Goal: Transaction & Acquisition: Purchase product/service

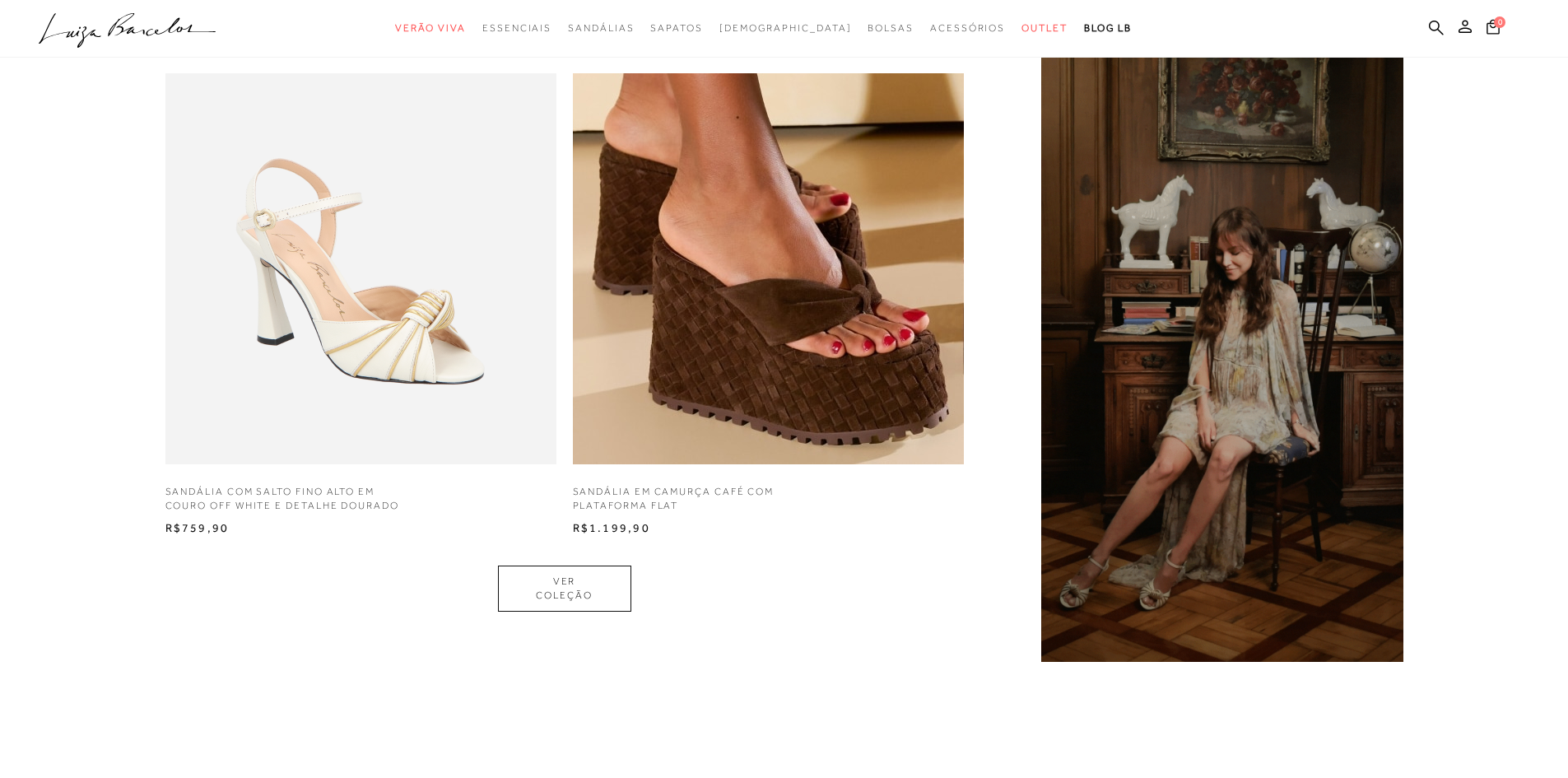
scroll to position [1401, 0]
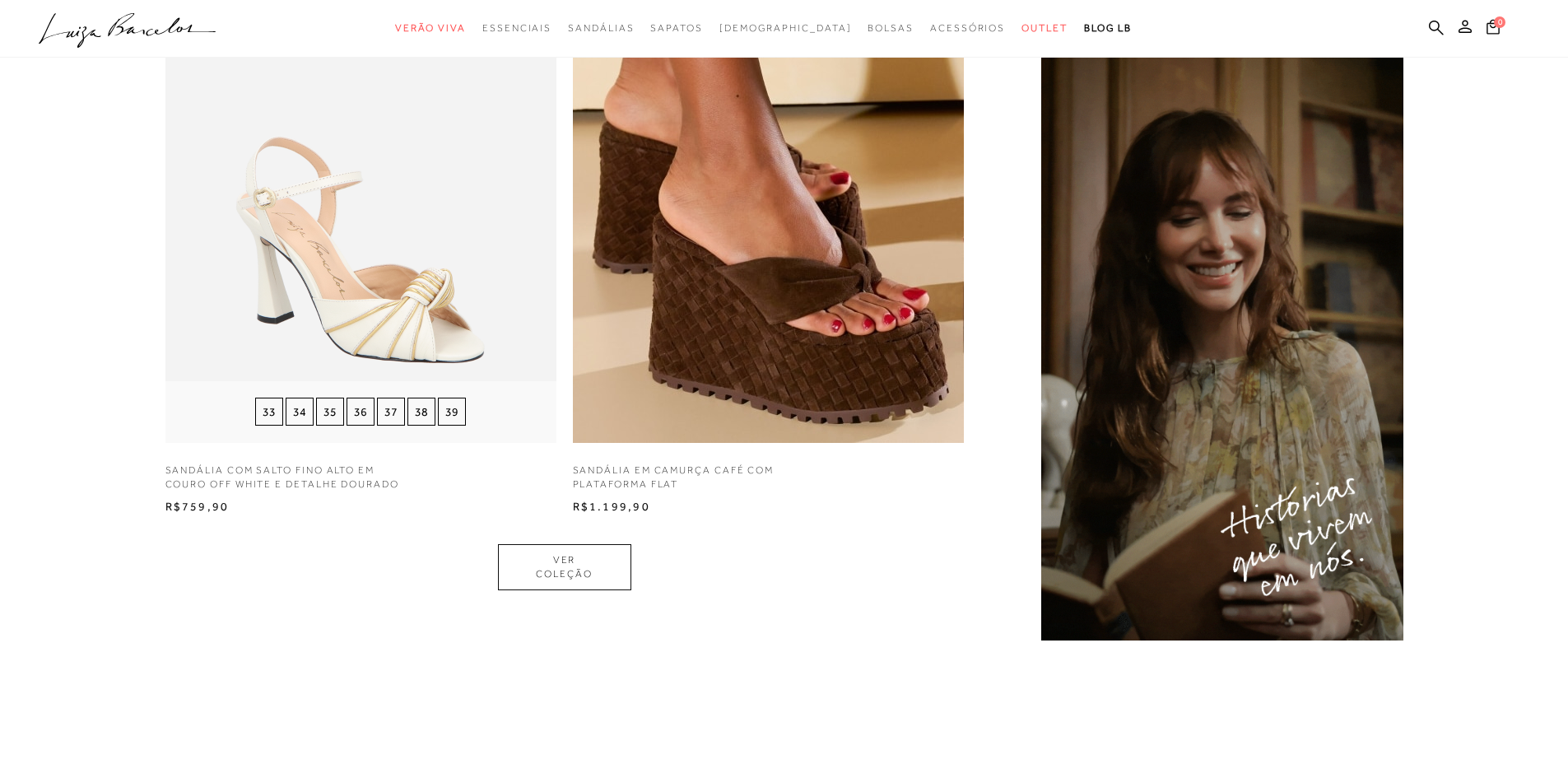
click at [311, 280] on img at bounding box center [361, 248] width 391 height 391
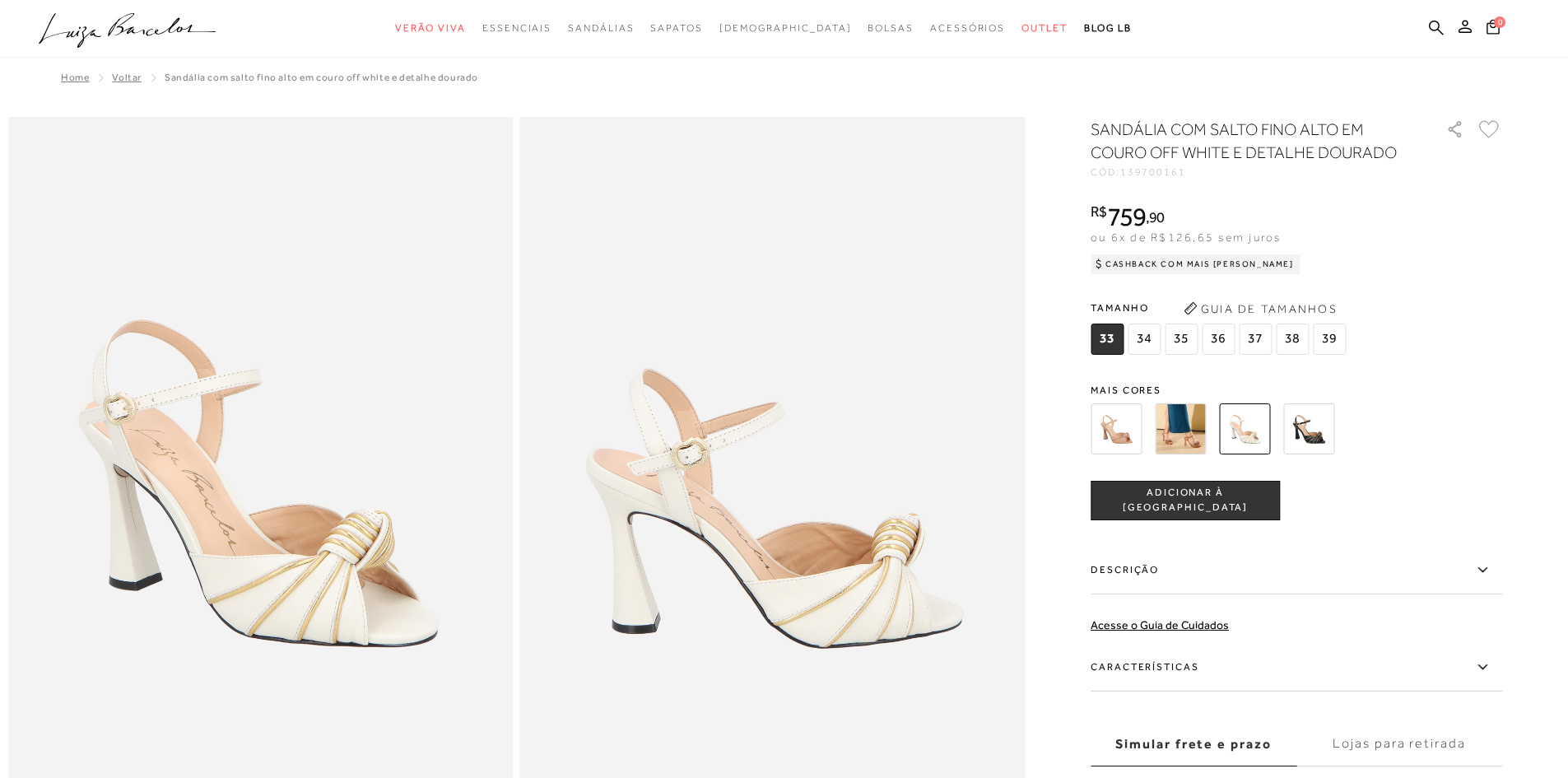
click at [1179, 434] on img at bounding box center [1181, 429] width 51 height 51
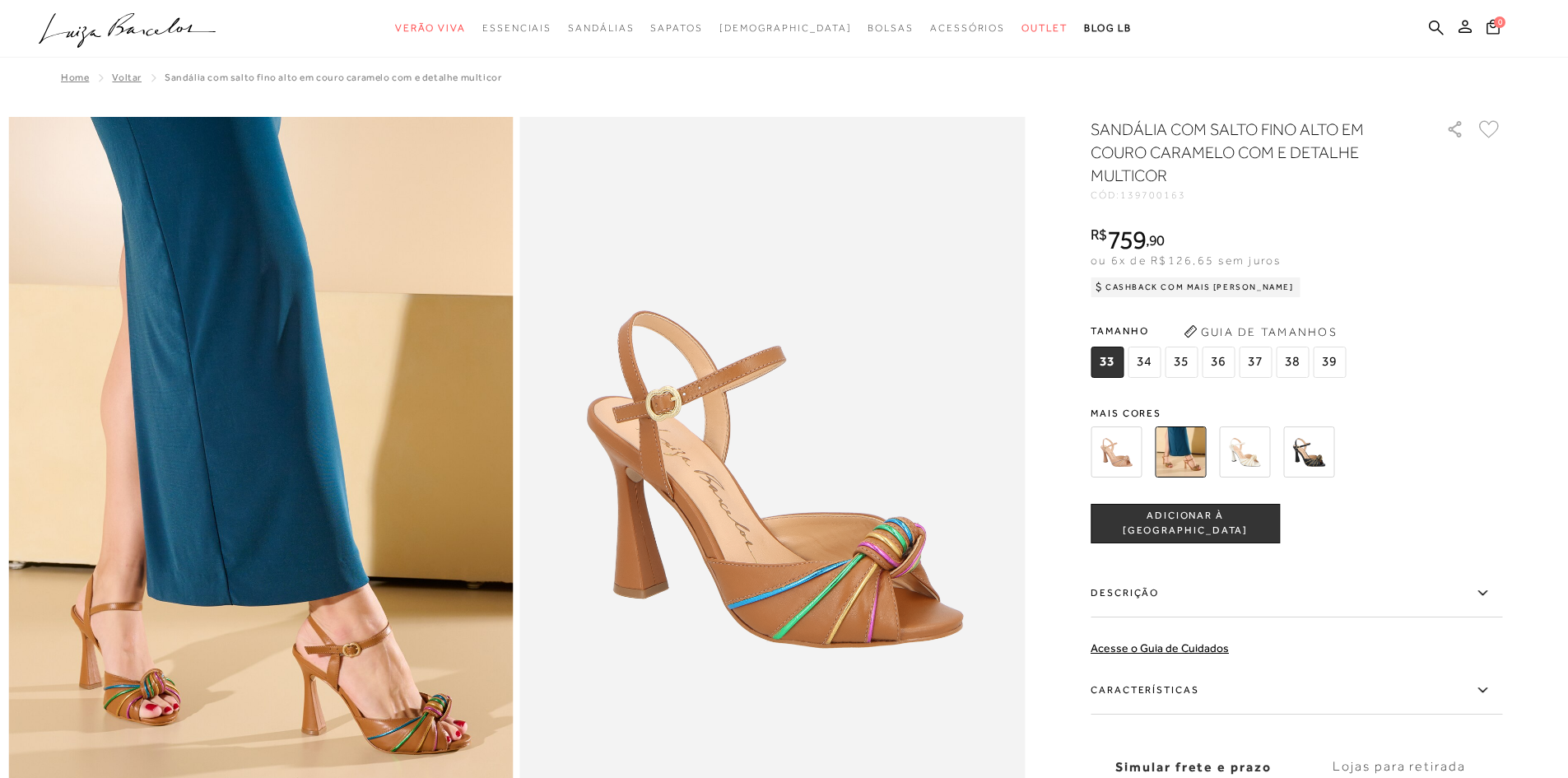
click at [1315, 462] on img at bounding box center [1309, 453] width 51 height 51
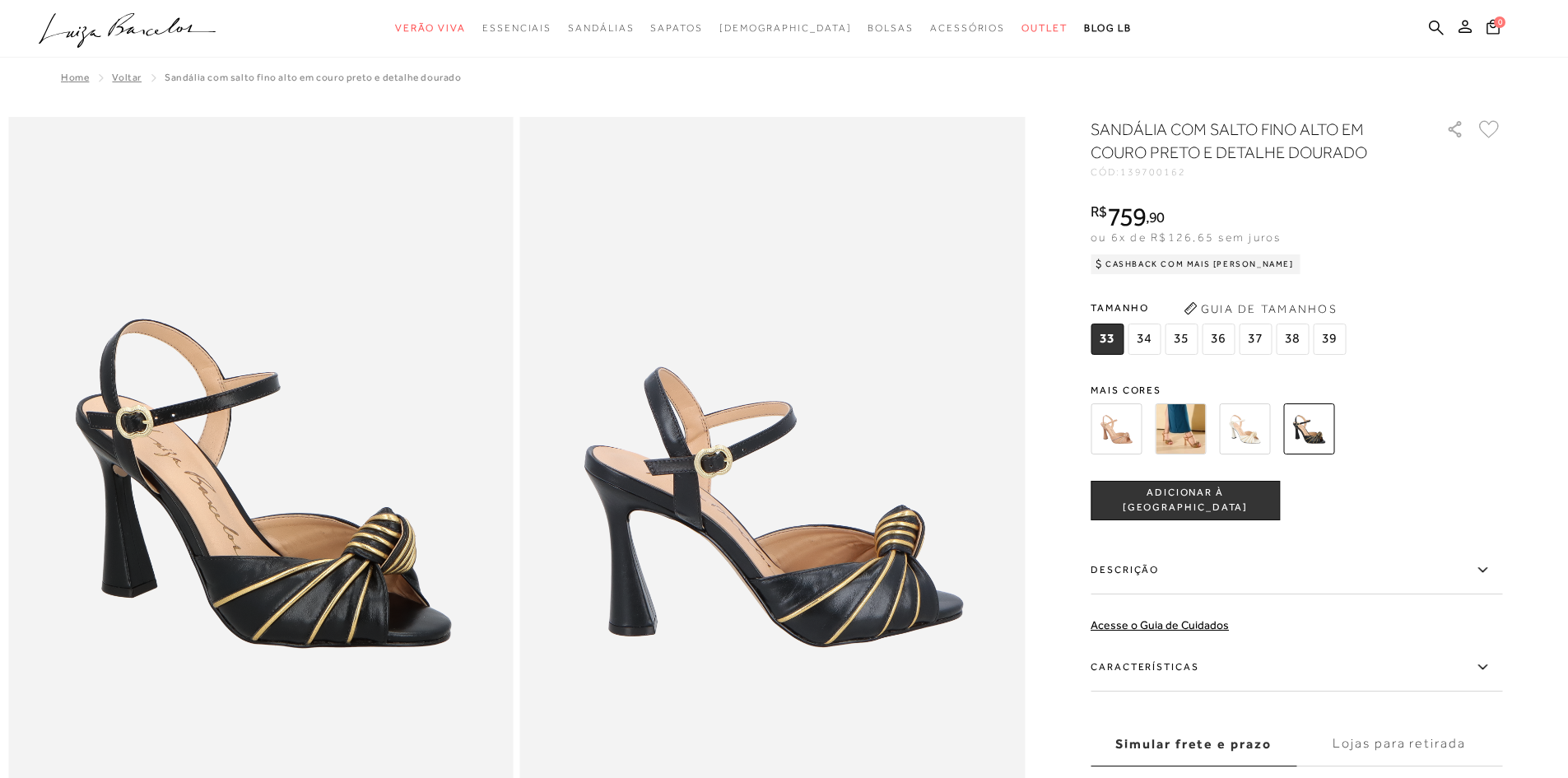
click at [1123, 435] on img at bounding box center [1117, 429] width 51 height 51
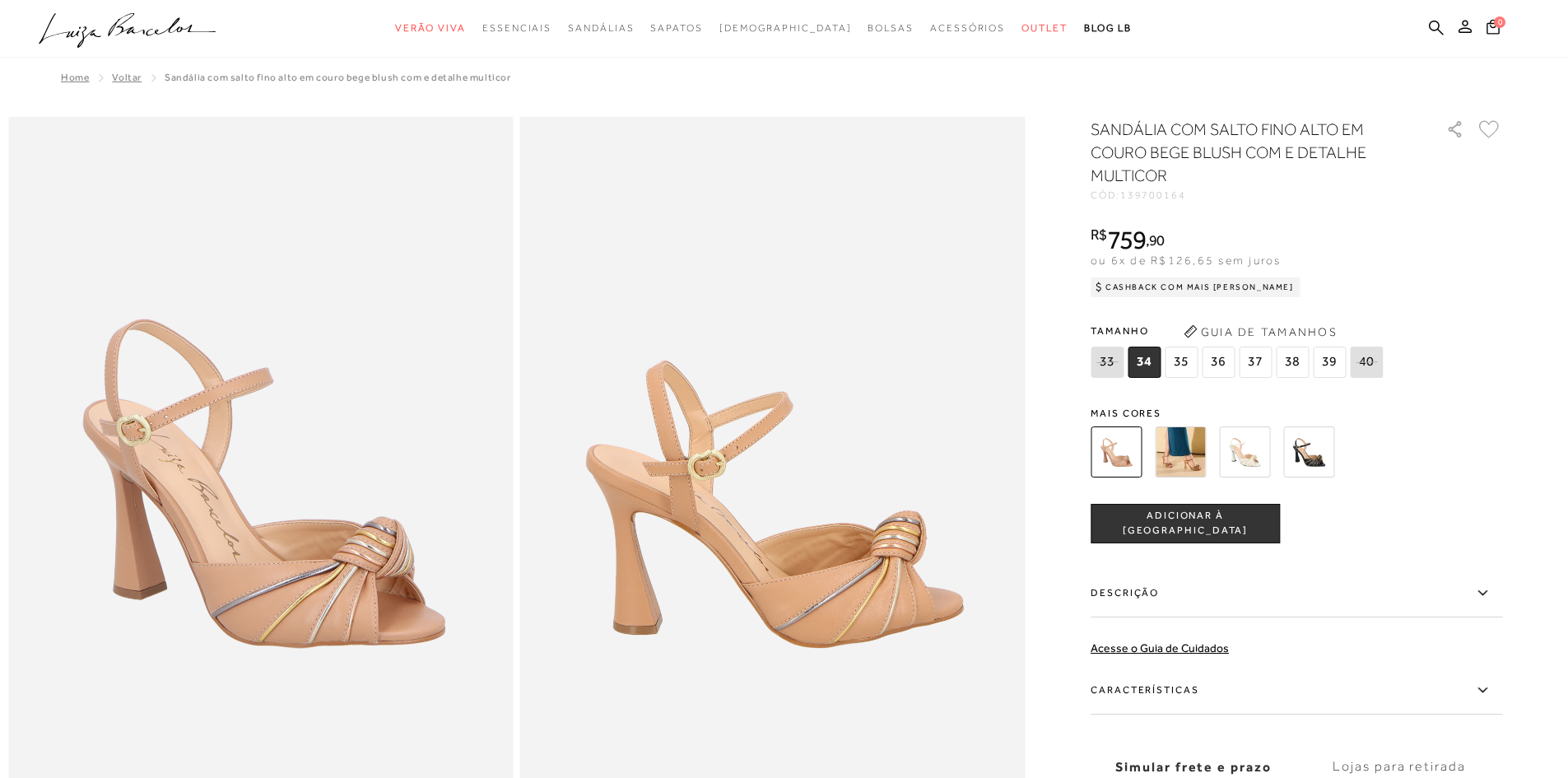
click at [1317, 462] on img at bounding box center [1309, 453] width 51 height 51
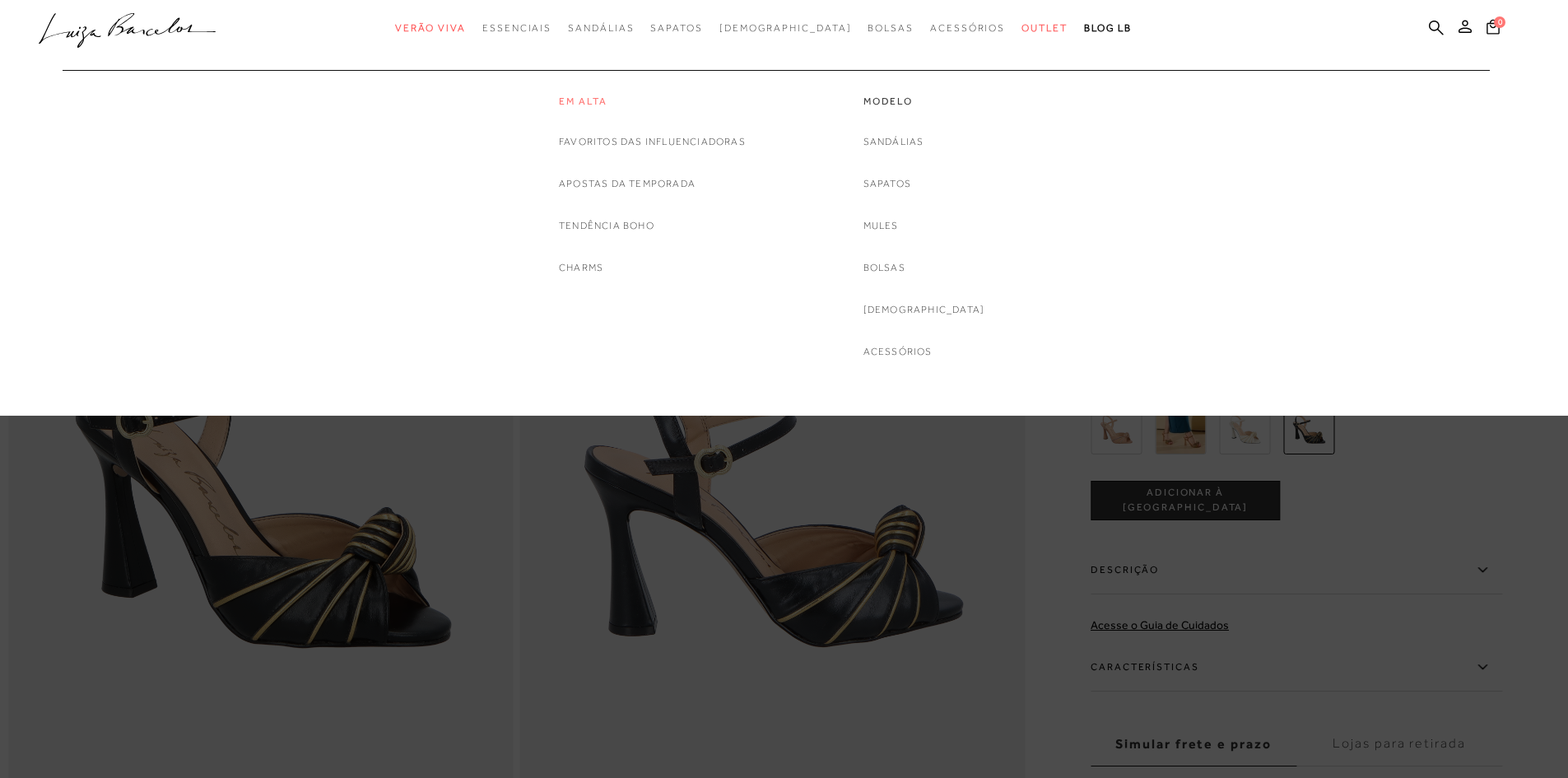
click at [574, 96] on link "Em alta" at bounding box center [652, 101] width 187 height 14
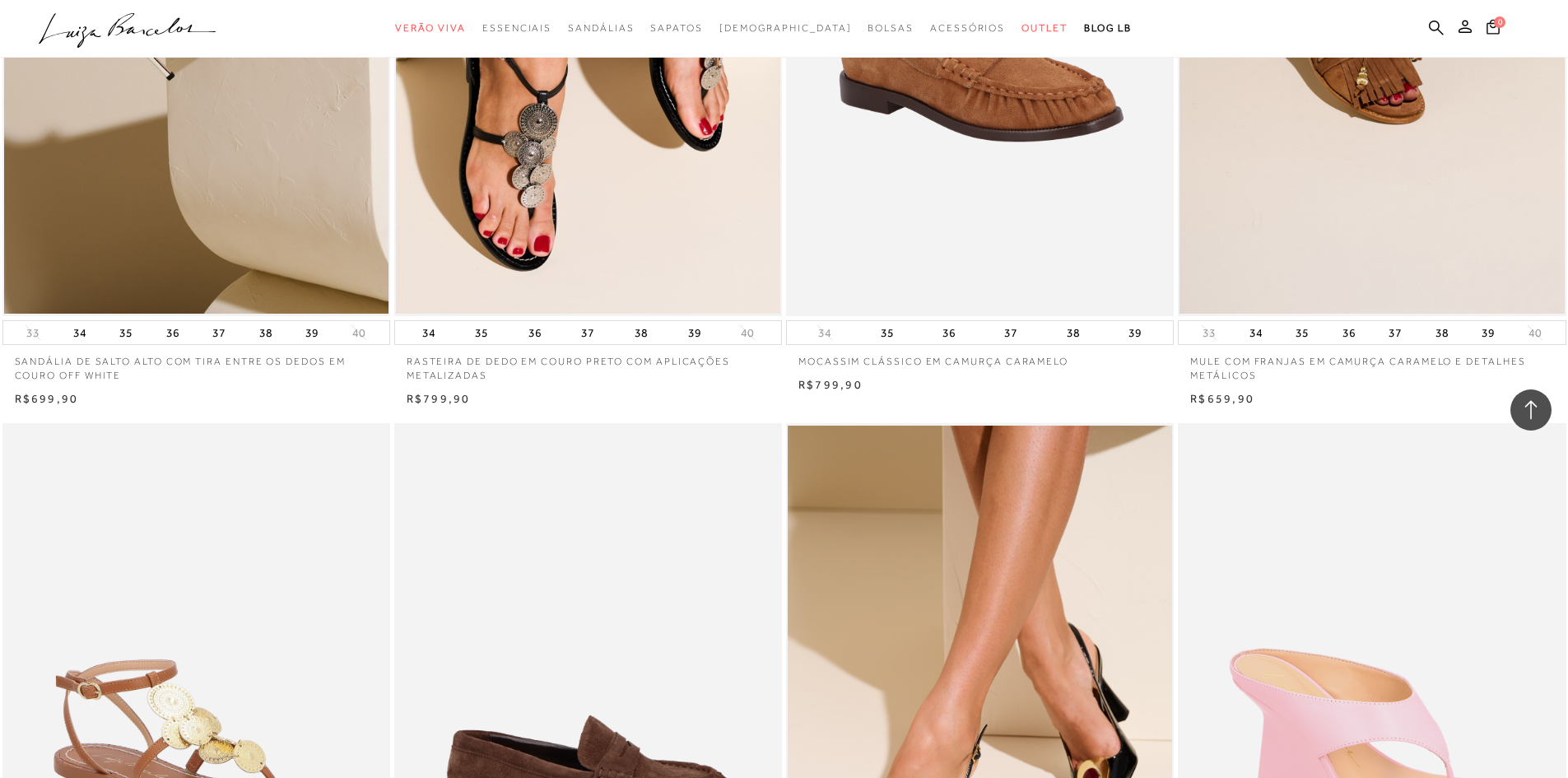
scroll to position [3130, 0]
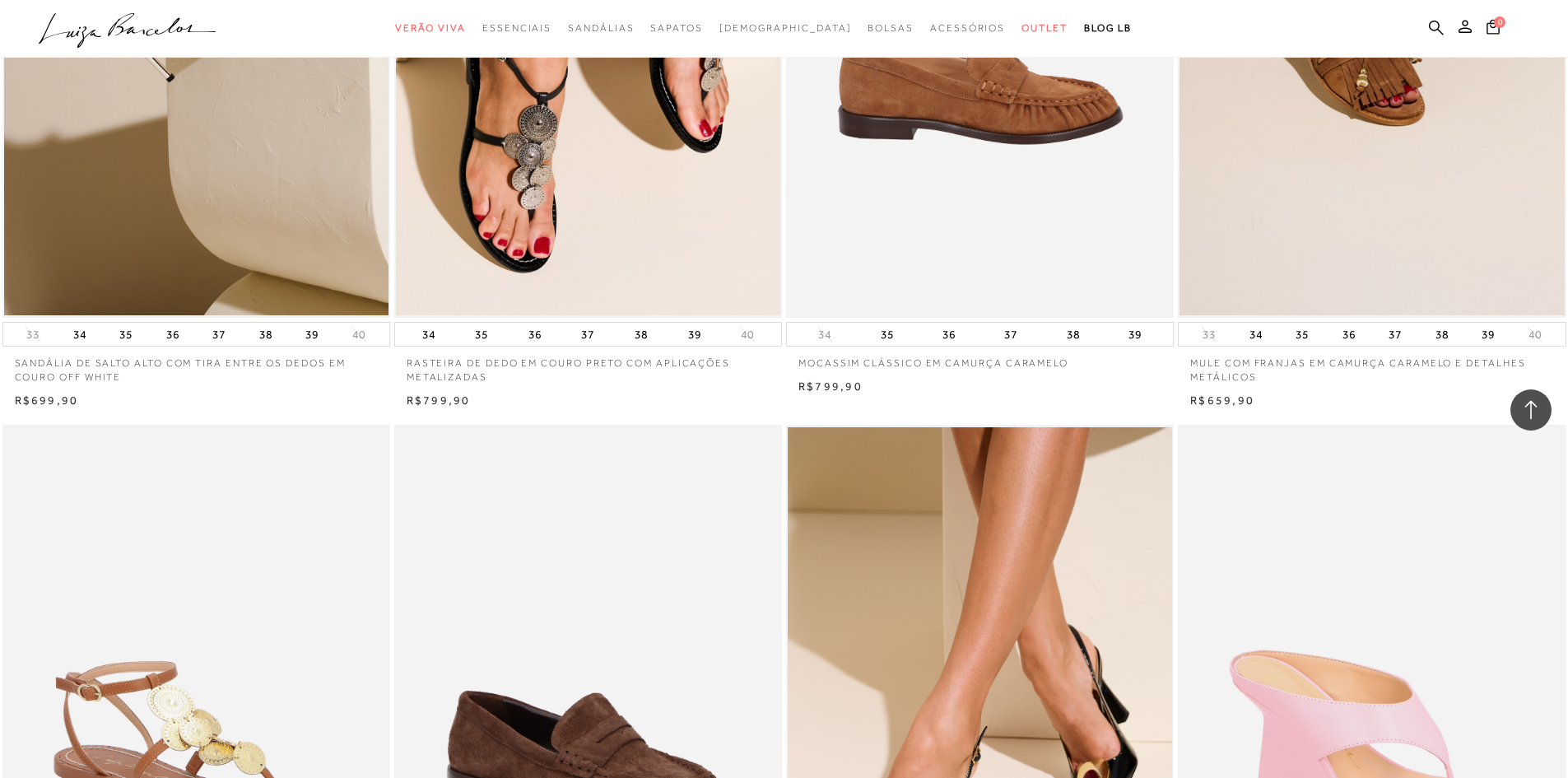
click at [910, 112] on img at bounding box center [980, 27] width 387 height 582
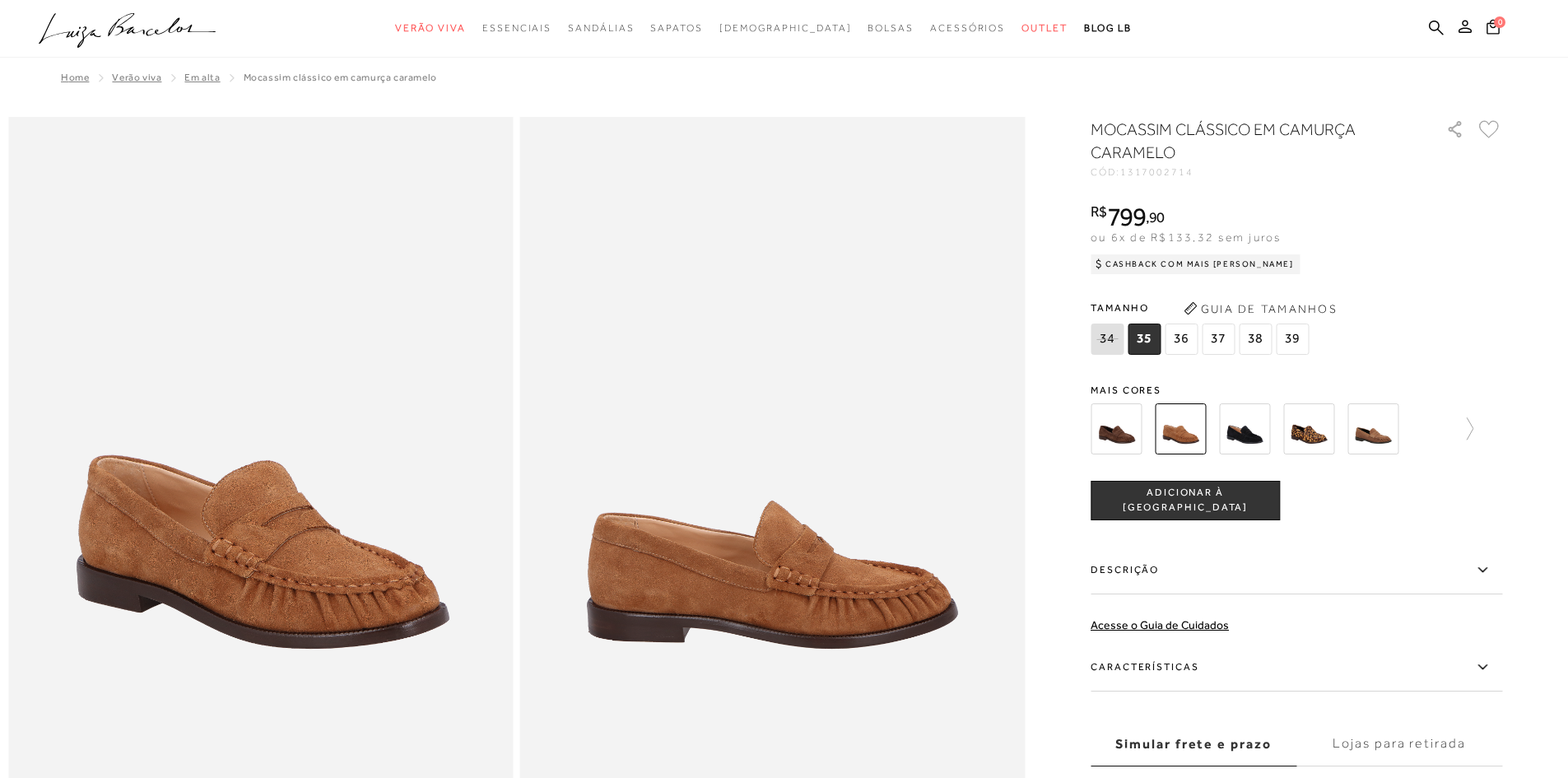
click at [1366, 432] on img at bounding box center [1373, 429] width 51 height 51
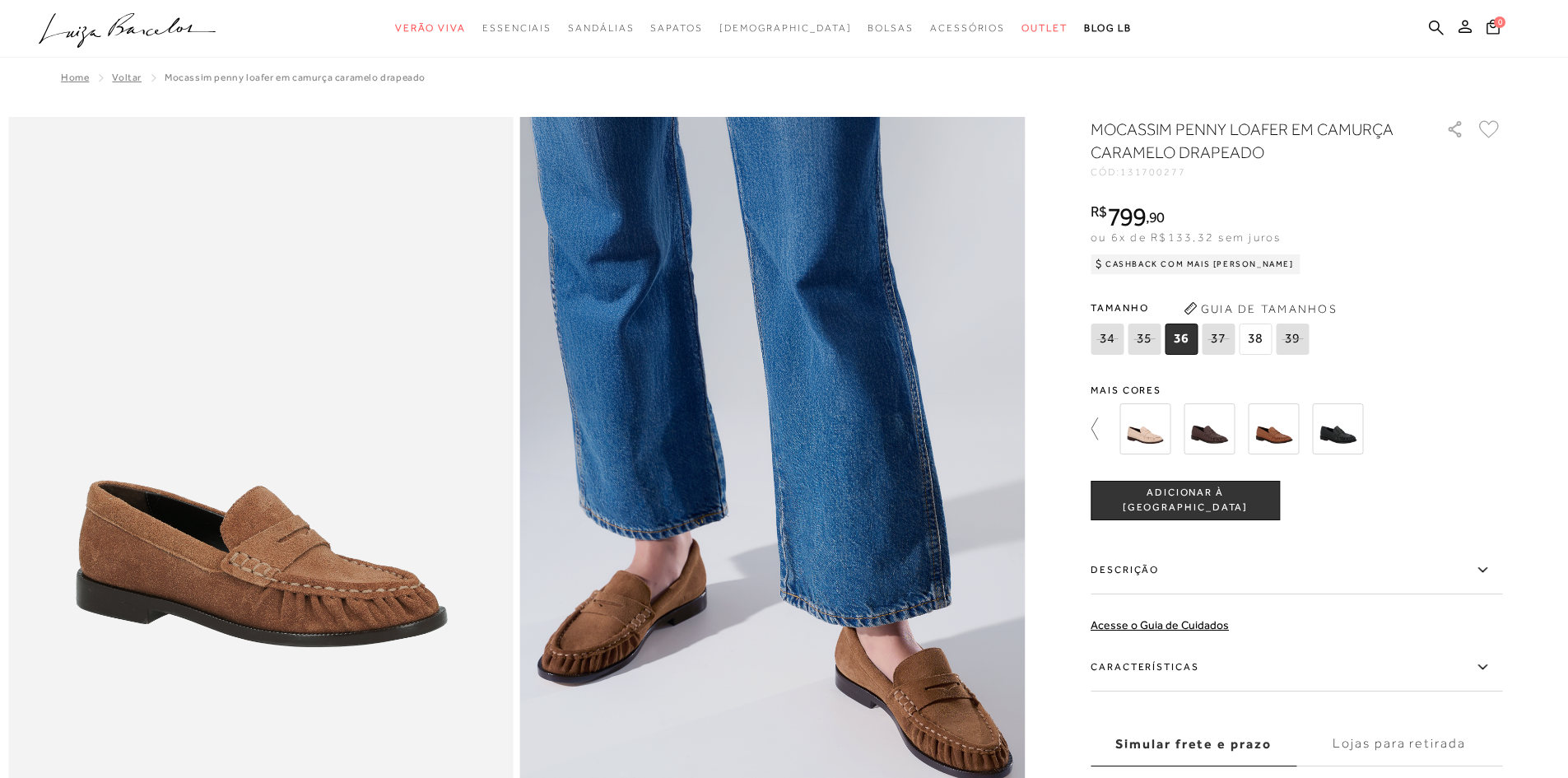
click at [1102, 428] on icon at bounding box center [1102, 429] width 23 height 23
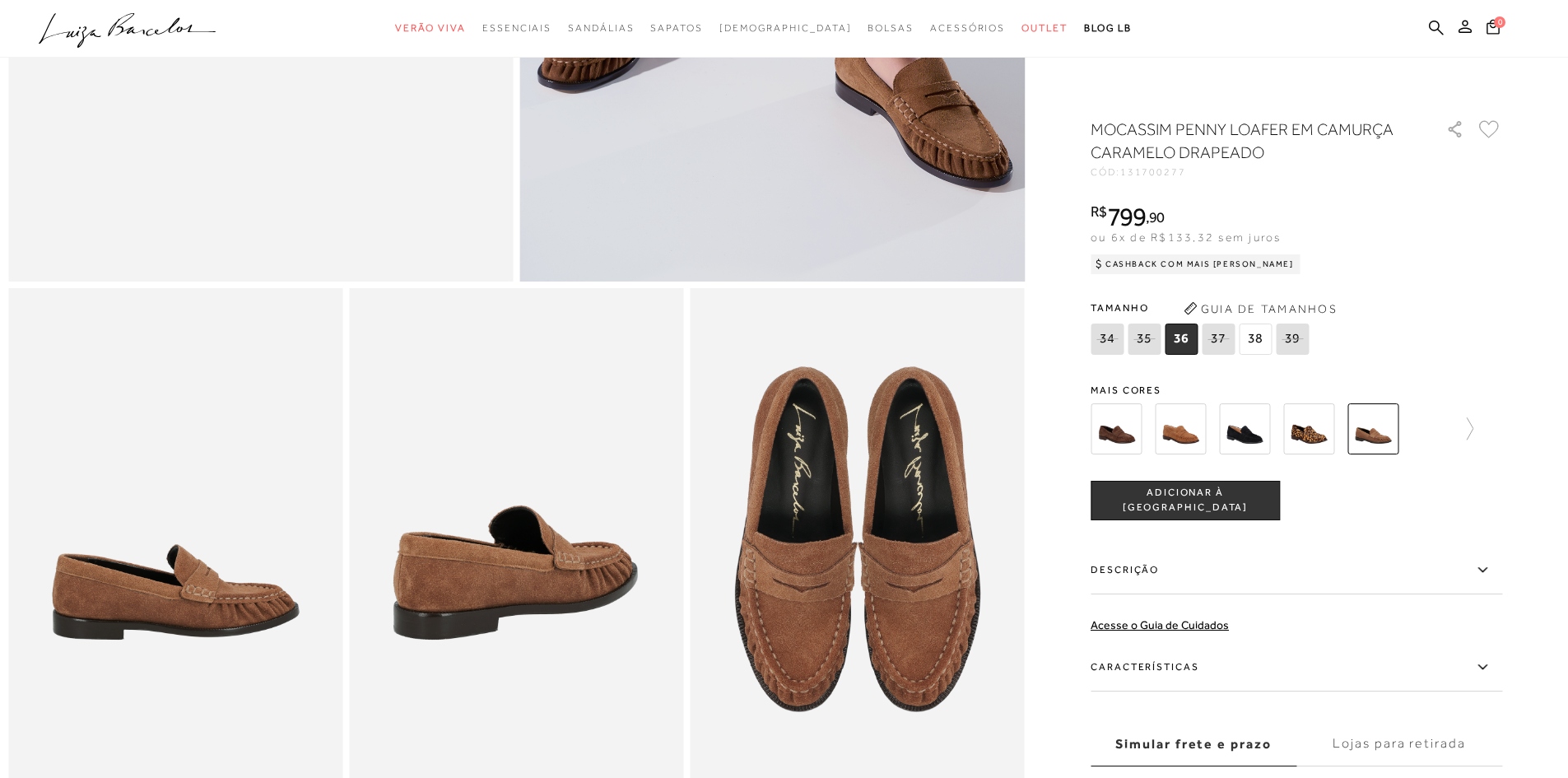
scroll to position [824, 0]
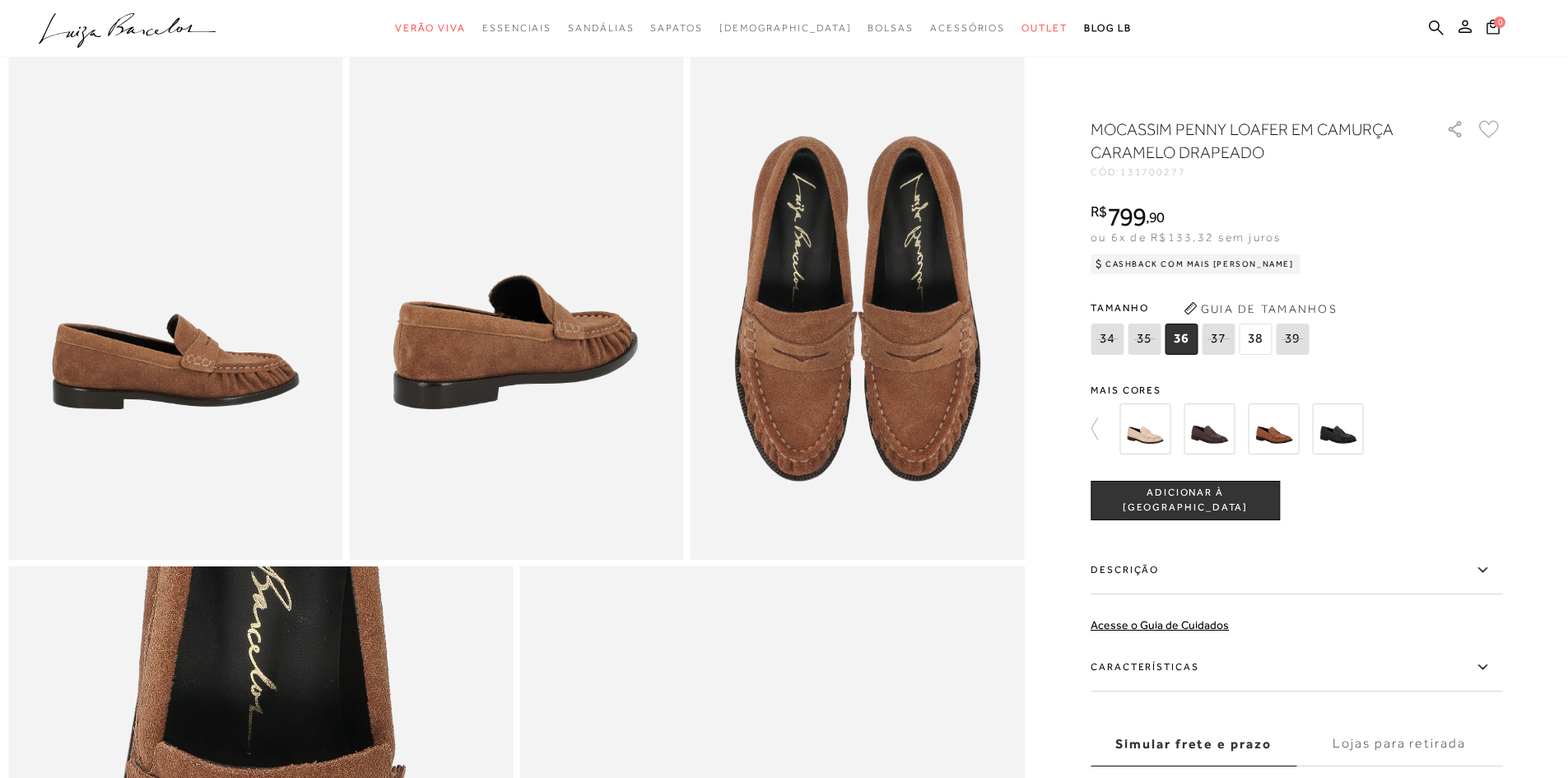
click at [1276, 442] on img at bounding box center [1274, 429] width 51 height 51
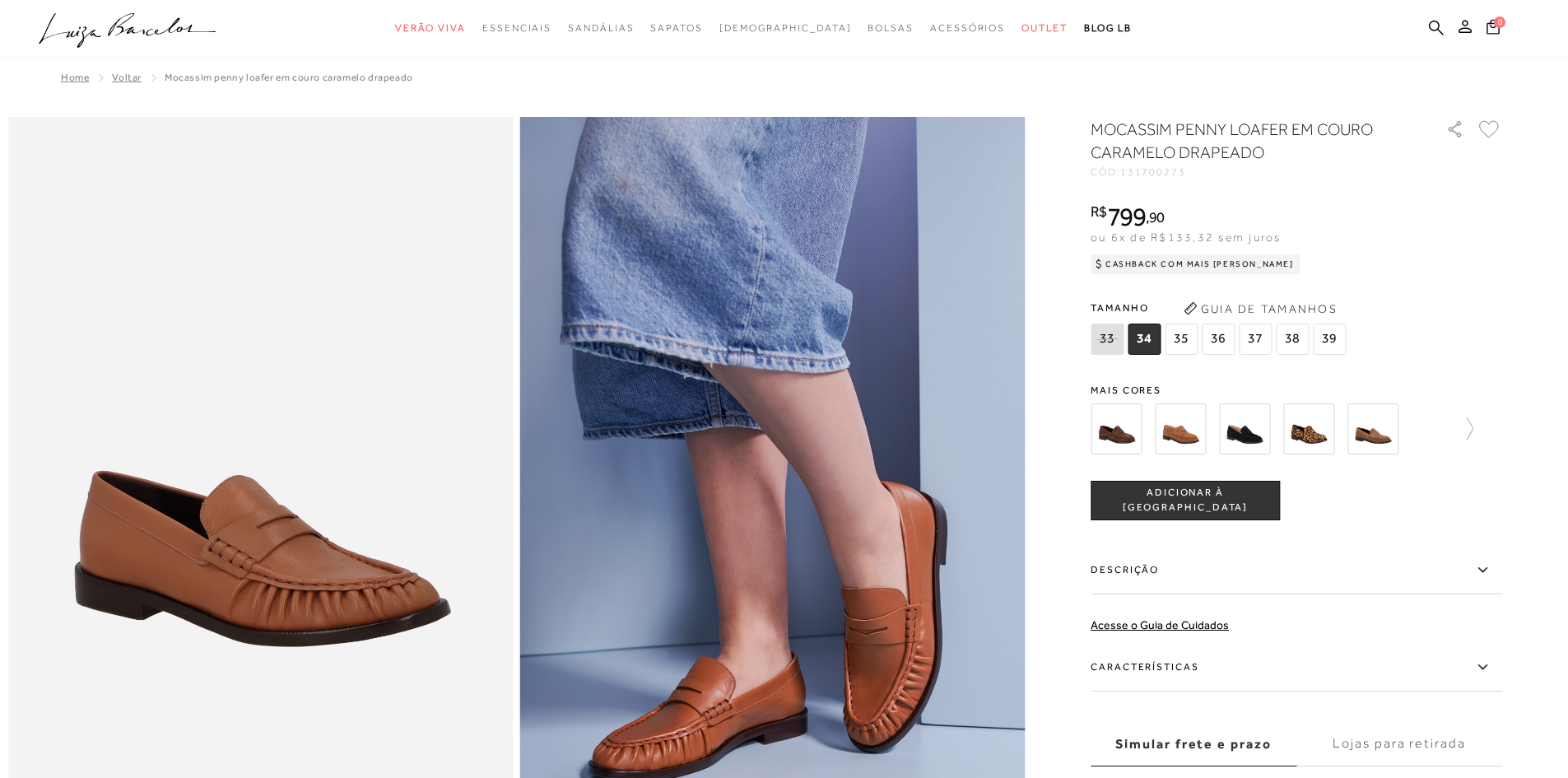
click at [1174, 435] on img at bounding box center [1181, 429] width 51 height 51
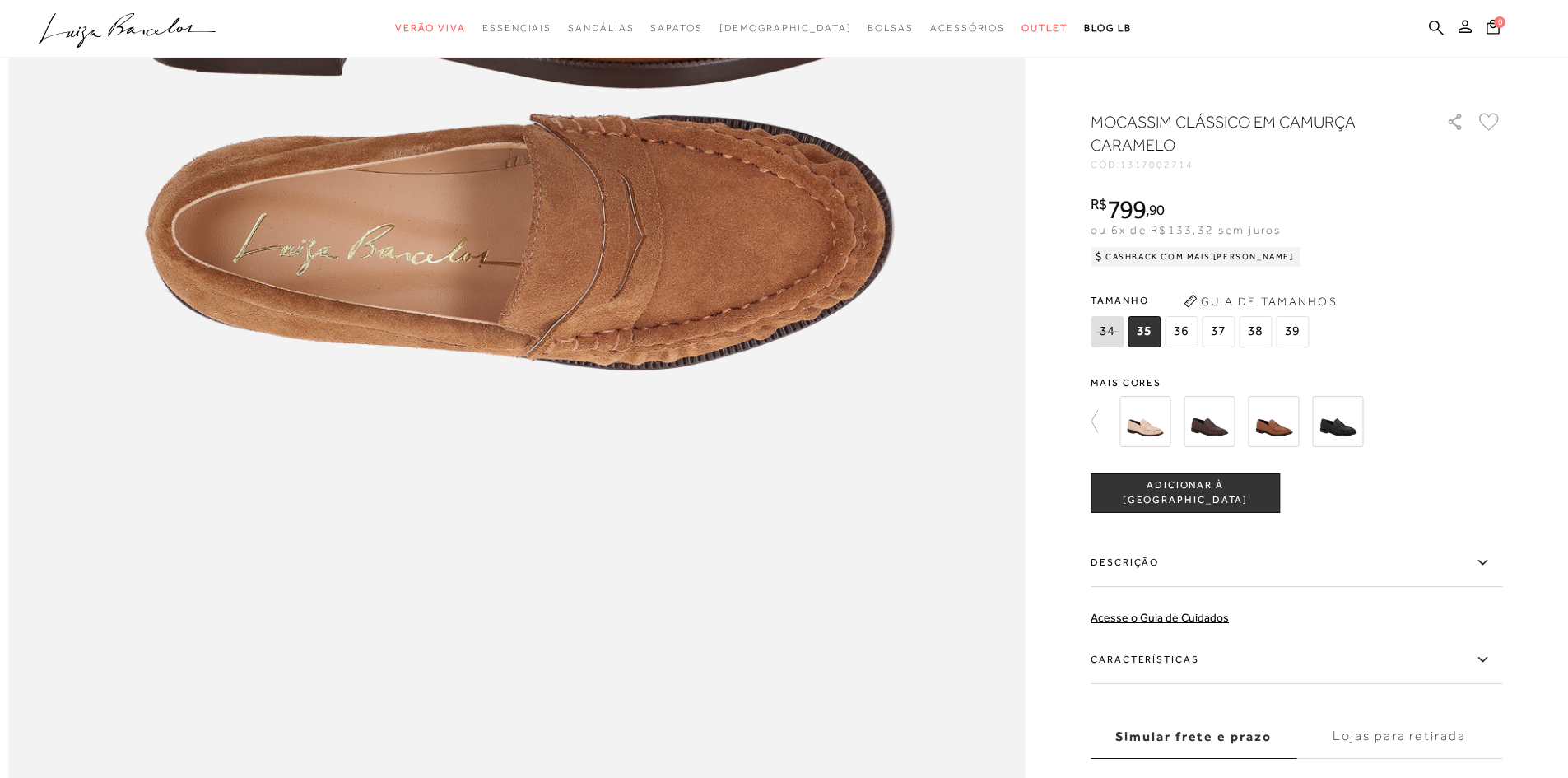
scroll to position [1812, 0]
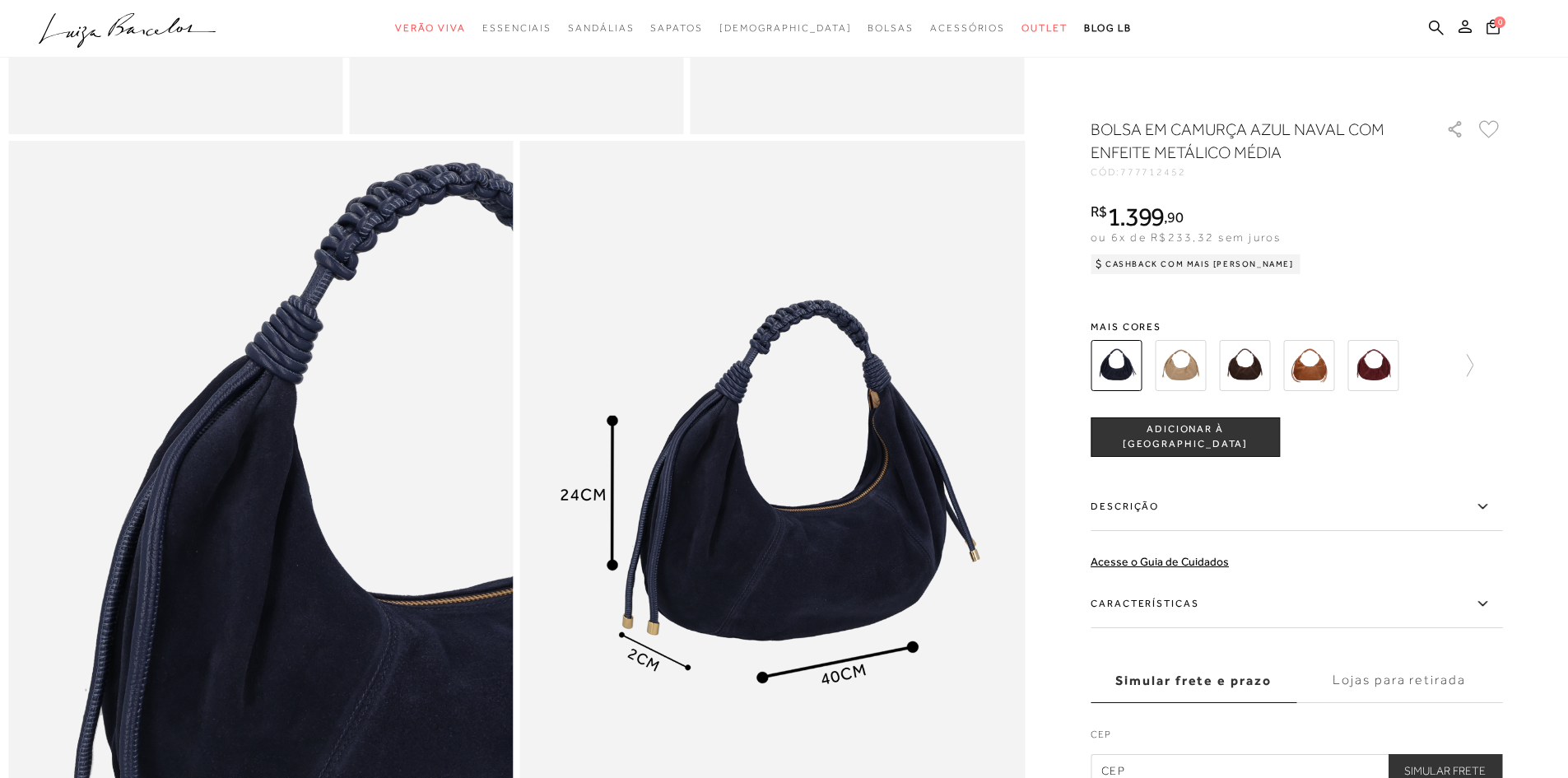
scroll to position [1235, 0]
